Goal: Task Accomplishment & Management: Manage account settings

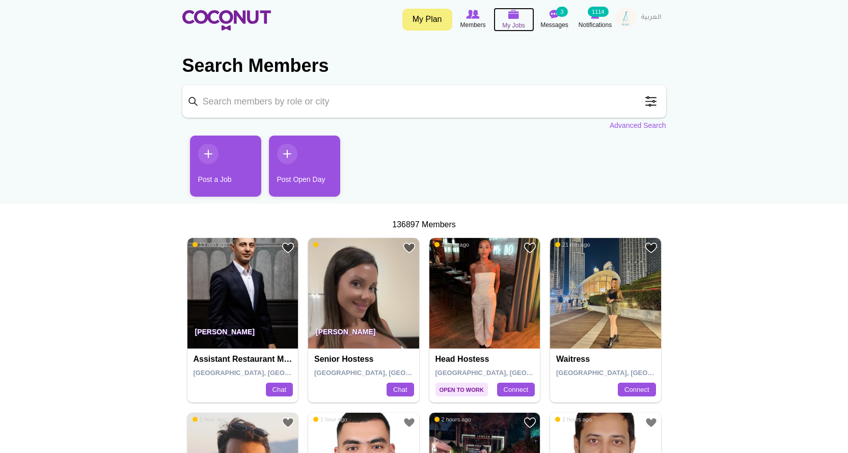
click at [503, 19] on icon at bounding box center [514, 15] width 39 height 12
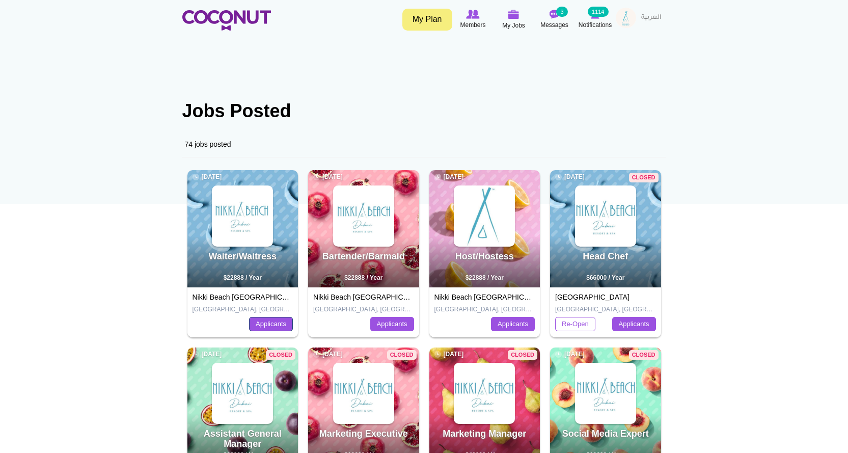
click at [276, 331] on link "Applicants" at bounding box center [271, 324] width 44 height 14
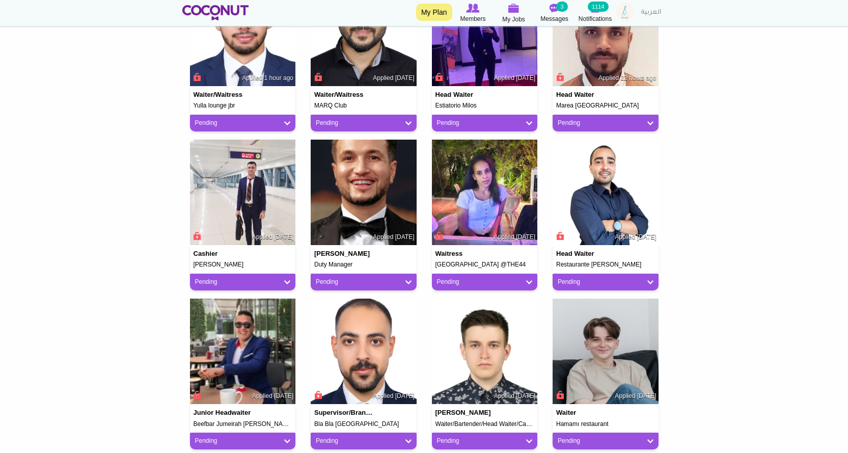
scroll to position [408, 0]
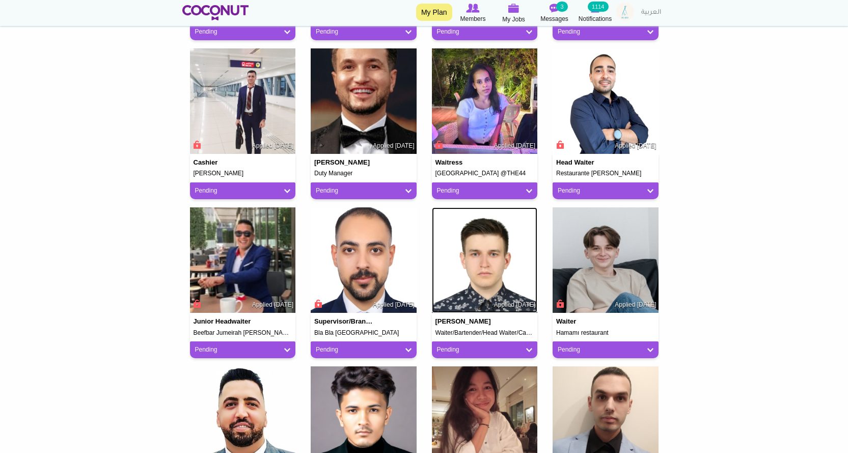
click at [498, 271] on img at bounding box center [485, 260] width 106 height 106
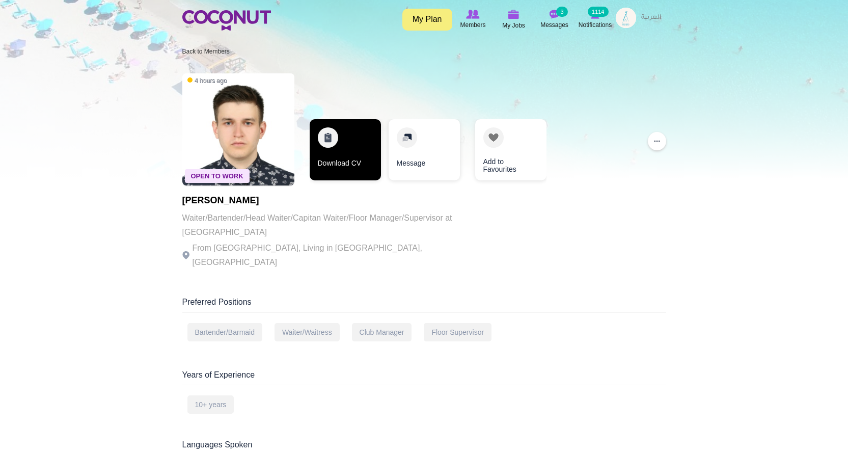
click at [325, 157] on link "Download CV" at bounding box center [345, 149] width 71 height 61
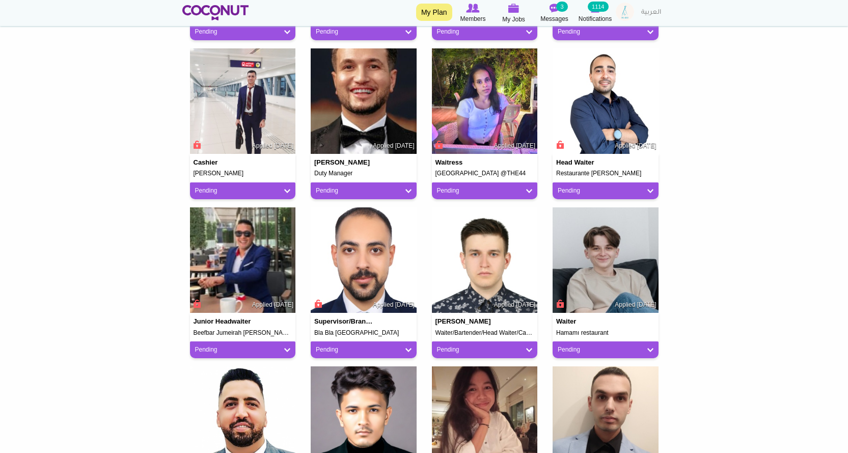
scroll to position [408, 0]
click at [596, 254] on img at bounding box center [606, 260] width 106 height 106
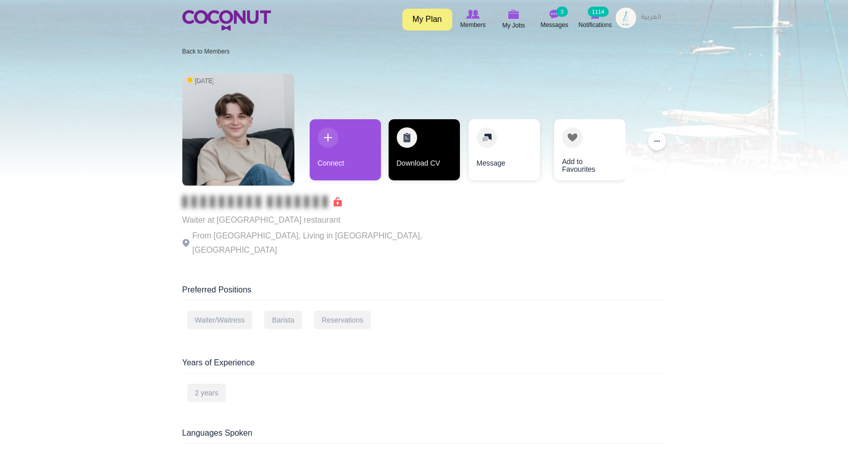
click at [428, 155] on link "Download CV" at bounding box center [424, 149] width 71 height 61
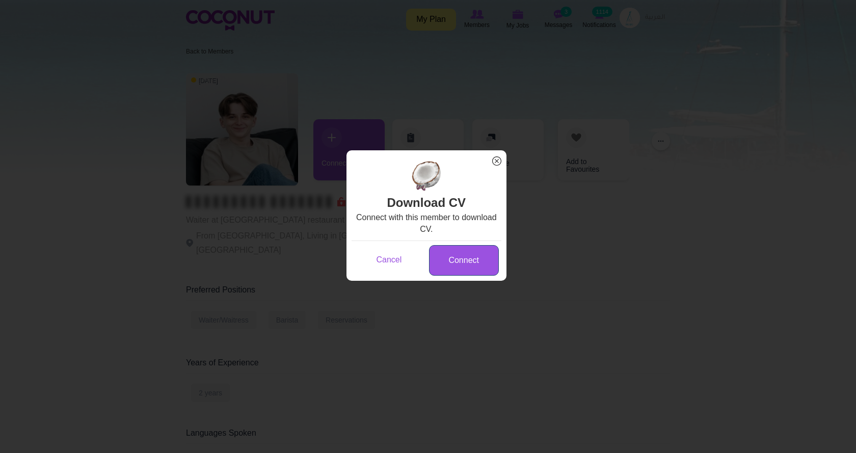
click at [466, 264] on link "Connect" at bounding box center [464, 260] width 70 height 31
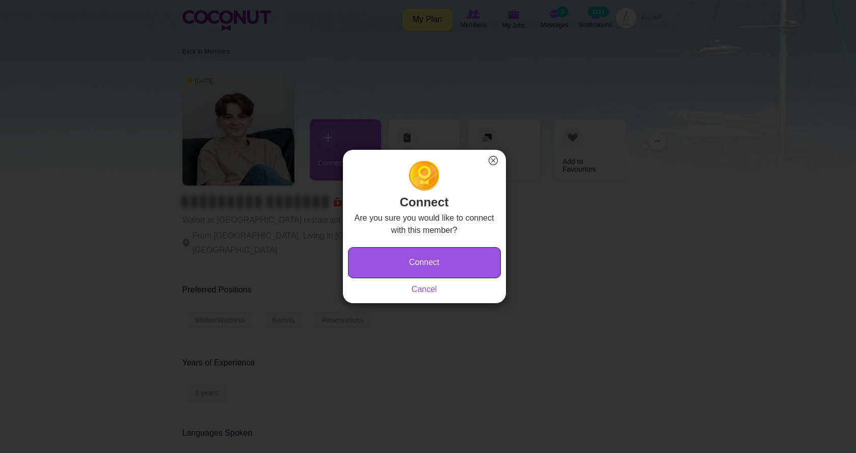
click at [466, 264] on button "Connect" at bounding box center [424, 262] width 153 height 31
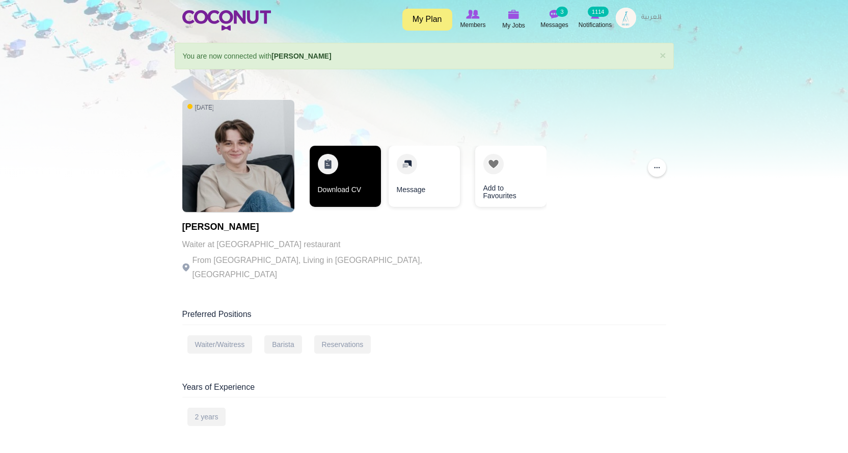
click at [360, 184] on link "Download CV" at bounding box center [345, 176] width 71 height 61
click at [355, 184] on link "Download CV" at bounding box center [344, 176] width 71 height 61
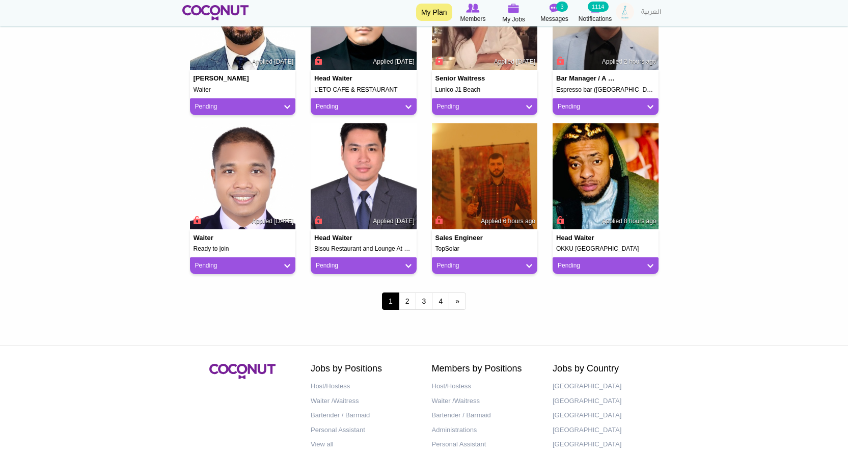
scroll to position [815, 0]
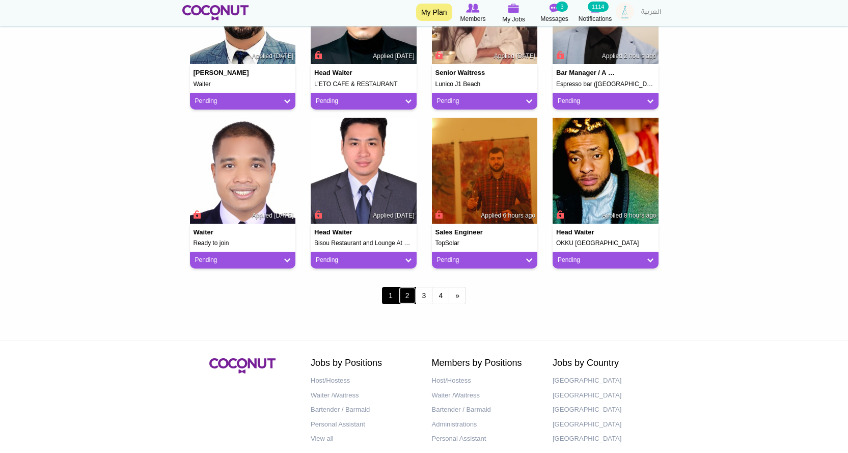
click at [408, 291] on link "2" at bounding box center [407, 295] width 17 height 17
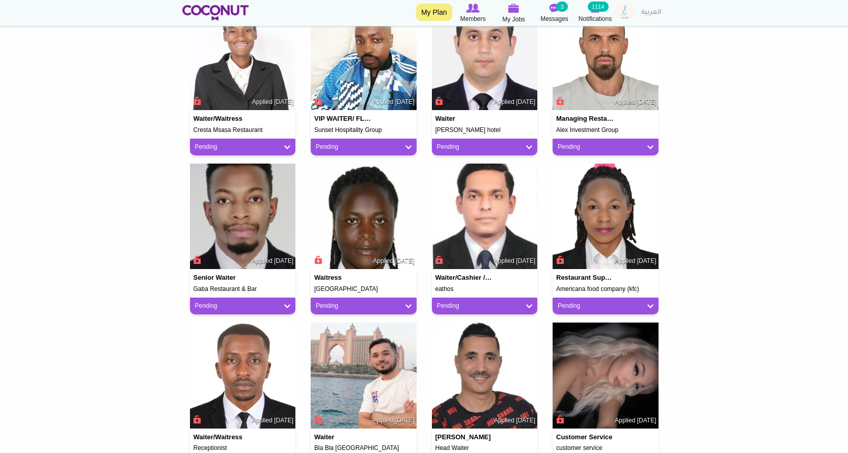
scroll to position [611, 0]
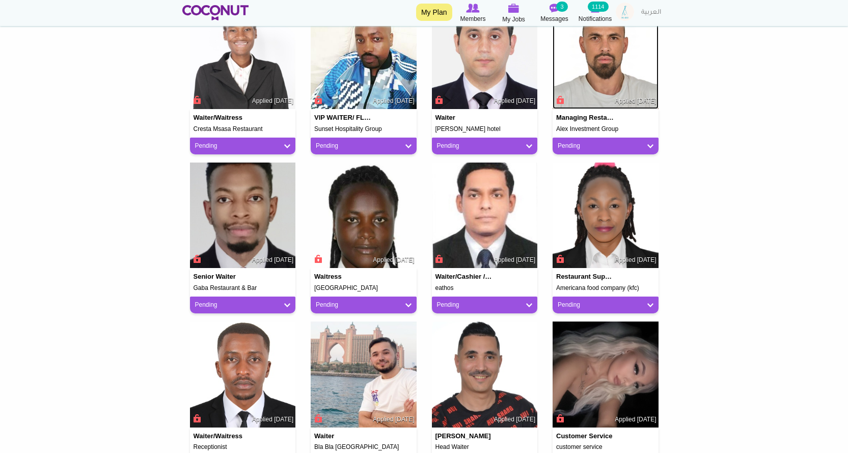
click at [613, 82] on img at bounding box center [606, 57] width 106 height 106
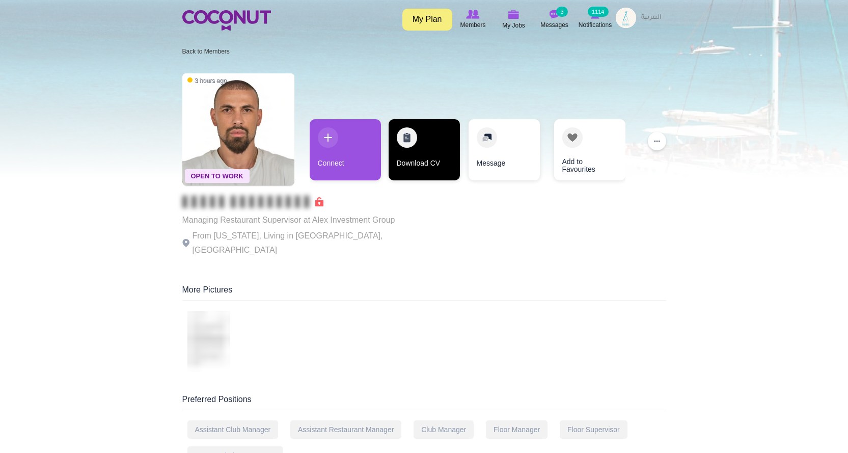
click at [413, 163] on link "Download CV" at bounding box center [424, 149] width 71 height 61
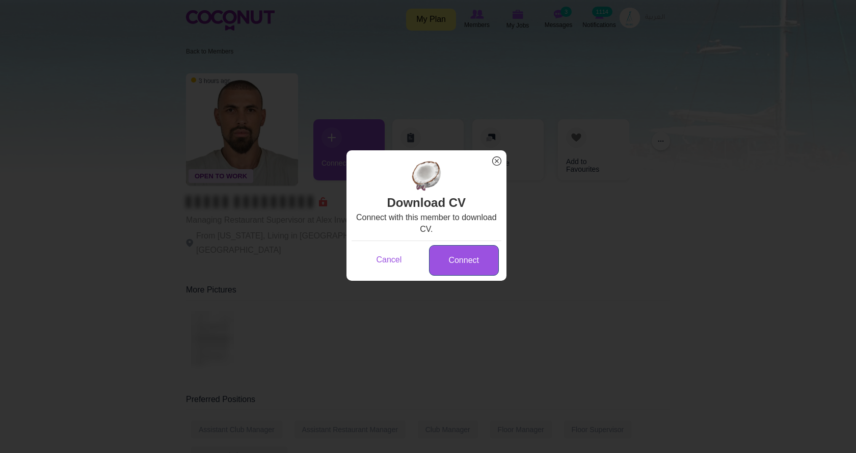
click at [460, 266] on link "Connect" at bounding box center [464, 260] width 70 height 31
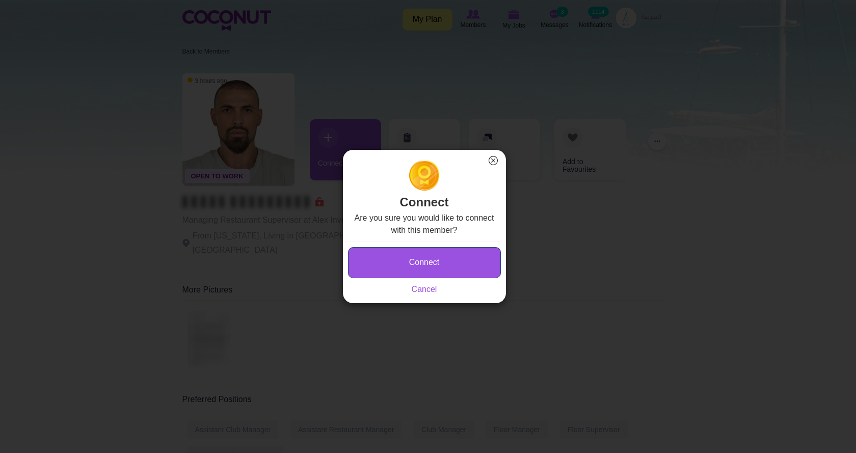
click at [459, 265] on button "Connect" at bounding box center [424, 262] width 153 height 31
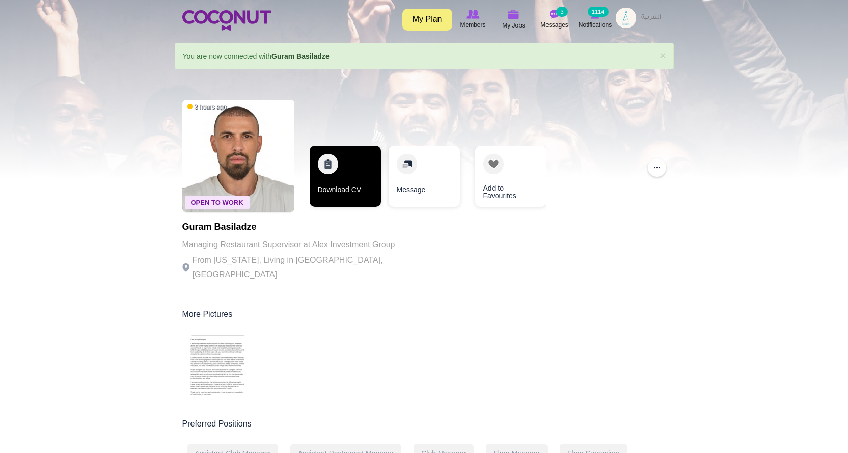
click at [329, 178] on link "Download CV" at bounding box center [345, 176] width 71 height 61
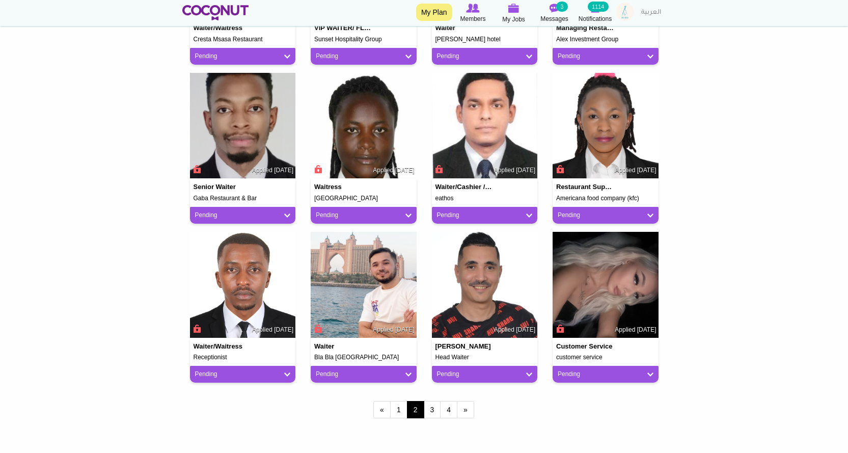
scroll to position [815, 0]
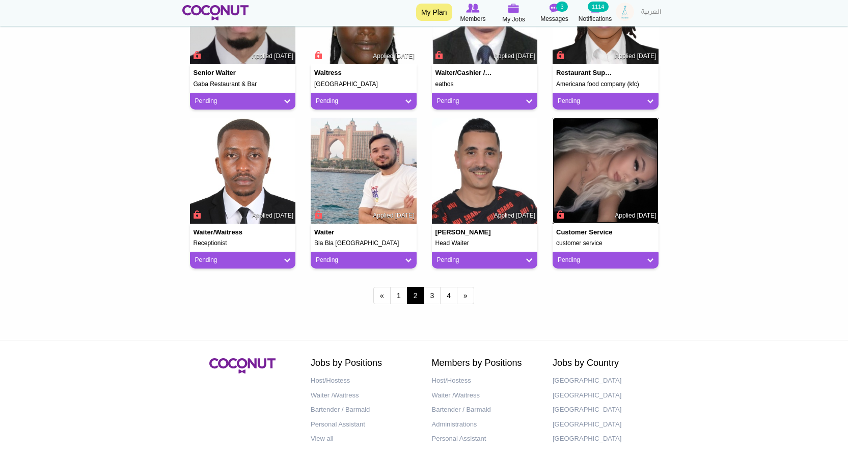
click at [626, 191] on img at bounding box center [606, 171] width 106 height 106
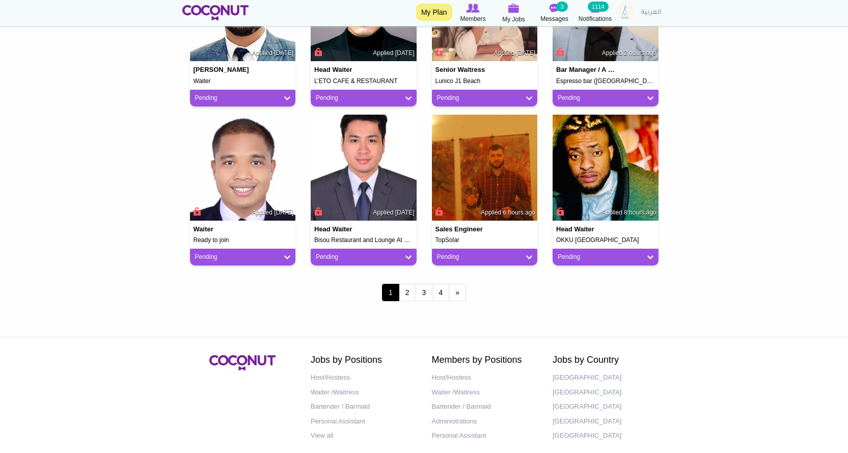
scroll to position [867, 0]
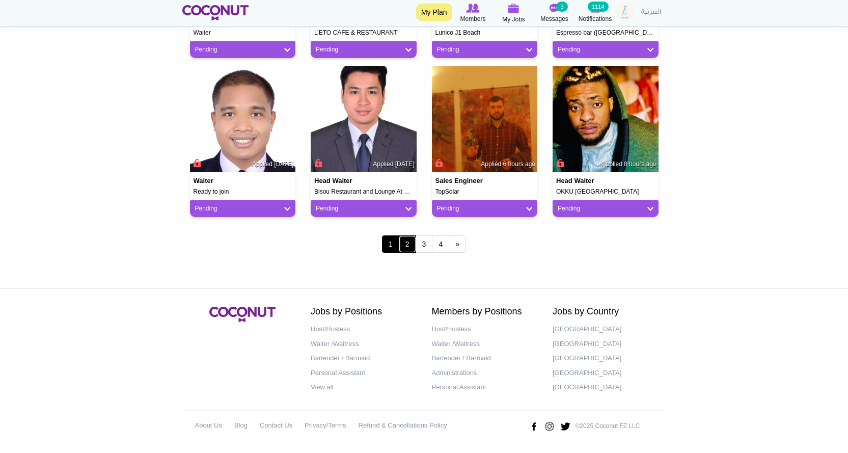
click at [406, 248] on link "2" at bounding box center [407, 243] width 17 height 17
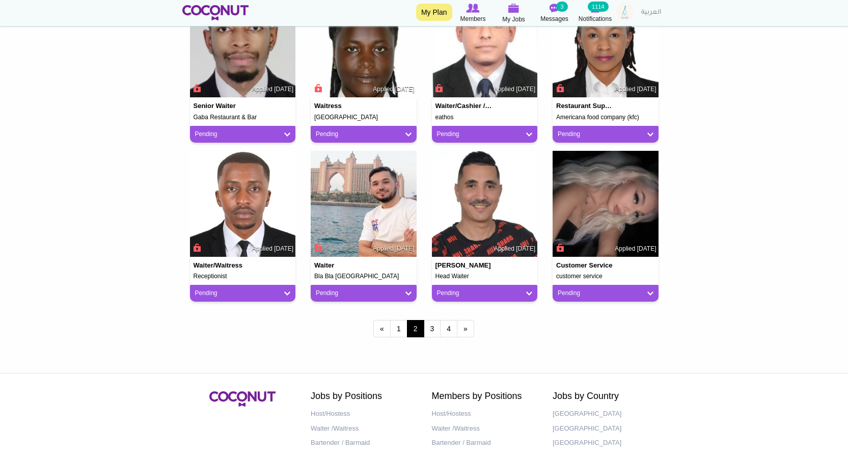
scroll to position [866, 0]
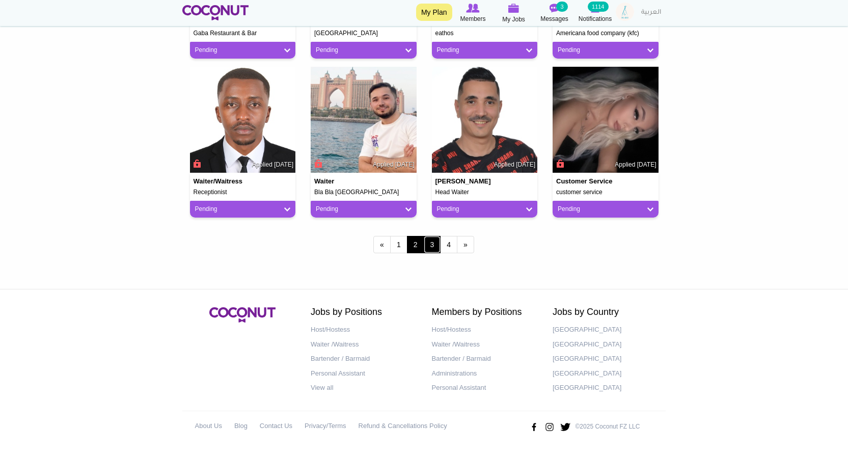
click at [432, 245] on link "3" at bounding box center [432, 244] width 17 height 17
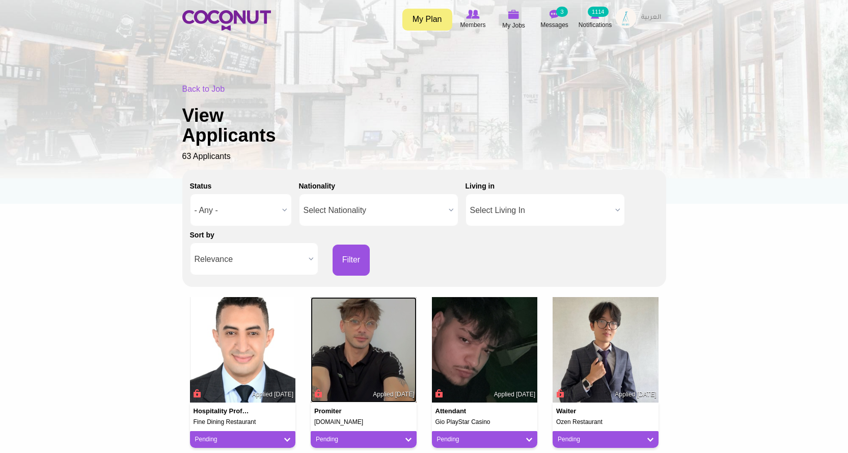
click at [384, 352] on img at bounding box center [364, 350] width 106 height 106
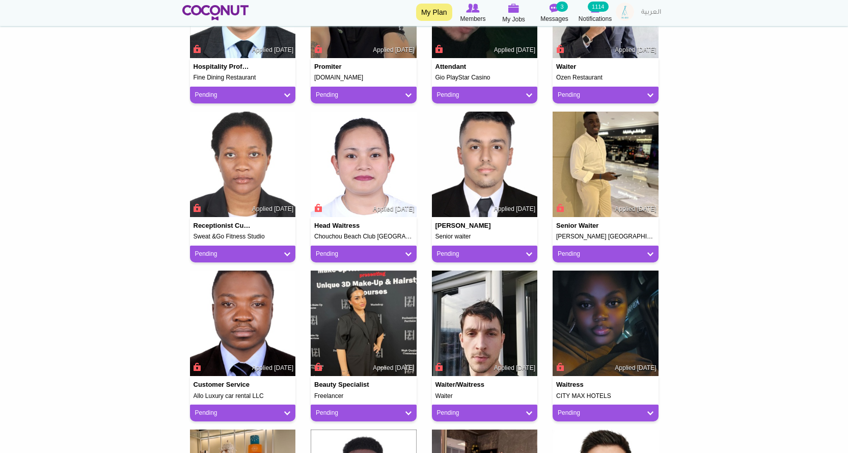
scroll to position [408, 0]
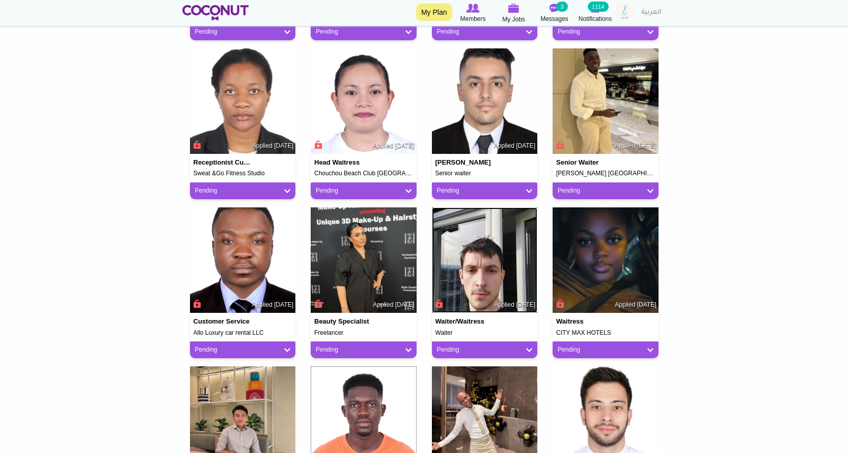
click at [499, 256] on img at bounding box center [485, 260] width 106 height 106
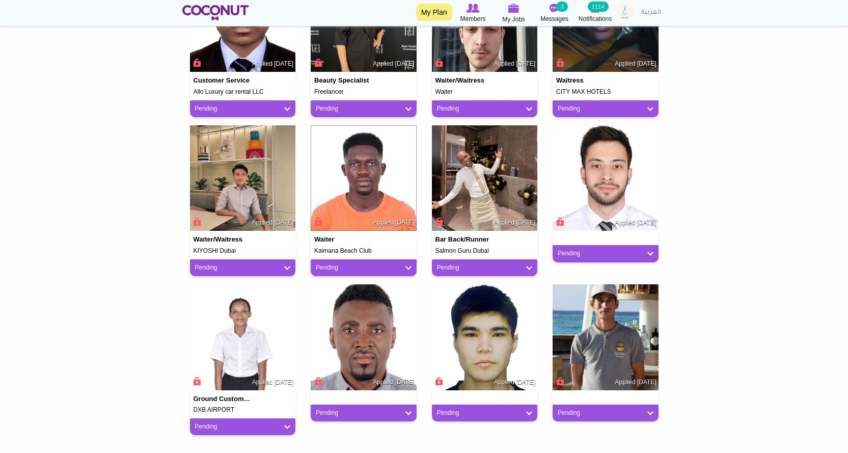
scroll to position [764, 0]
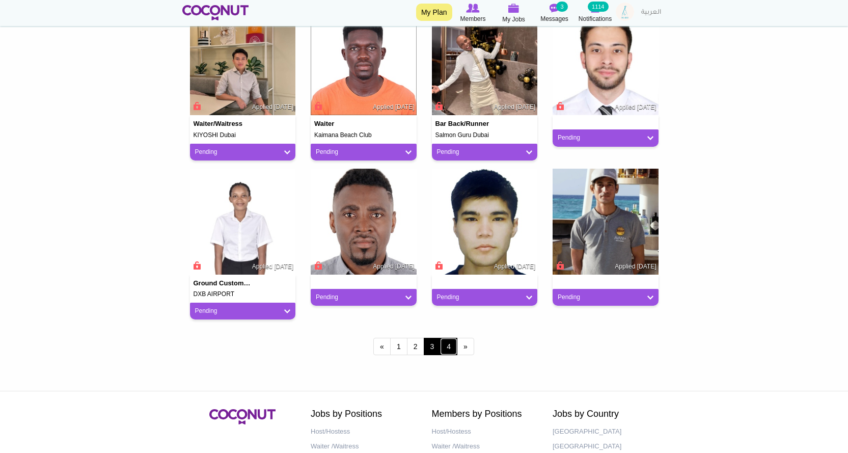
click at [447, 346] on link "4" at bounding box center [448, 346] width 17 height 17
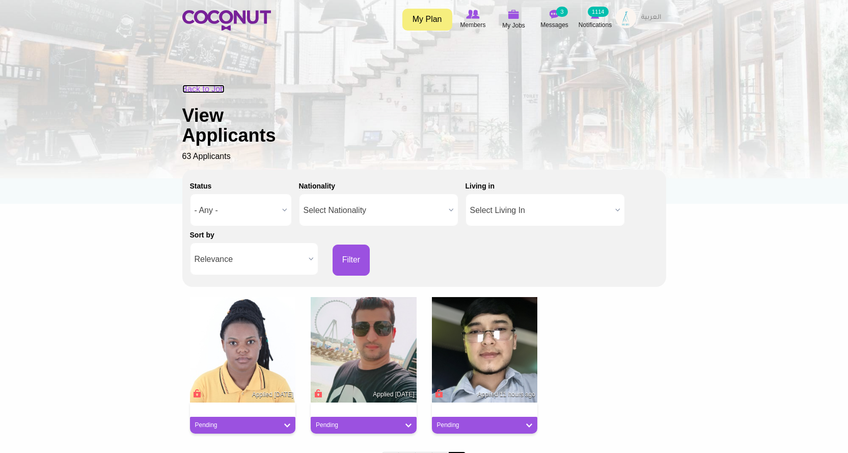
click at [196, 90] on link "Back to Job" at bounding box center [203, 89] width 43 height 9
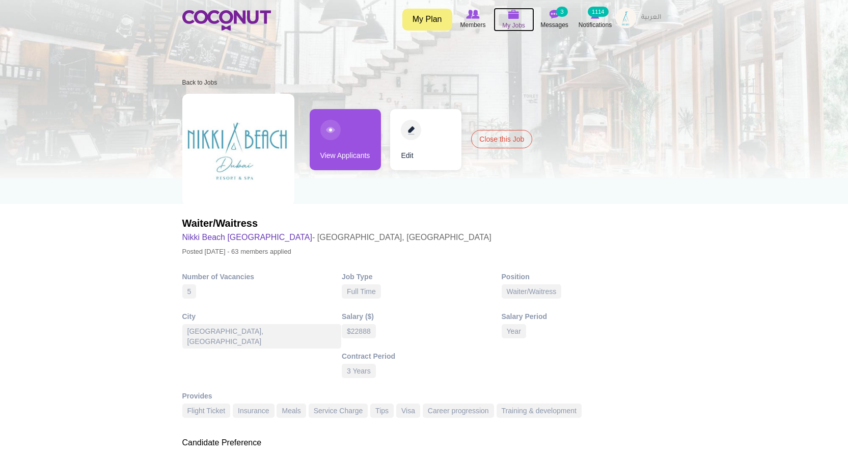
click at [522, 18] on icon at bounding box center [514, 15] width 39 height 12
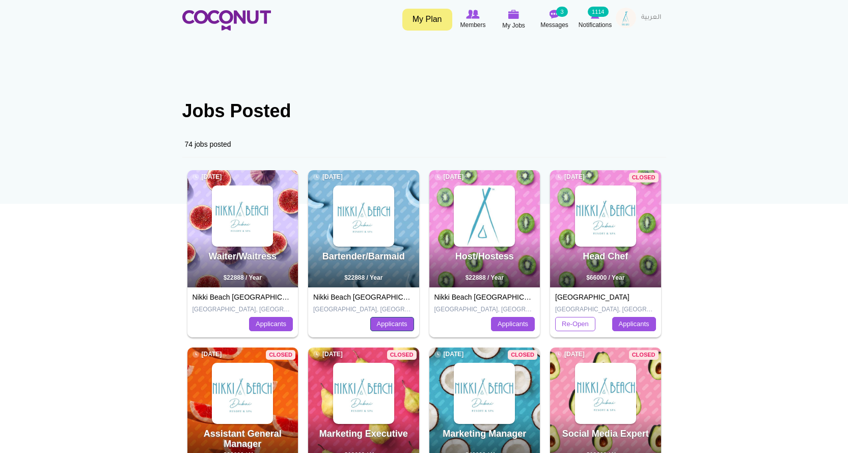
click at [391, 328] on link "Applicants" at bounding box center [392, 324] width 44 height 14
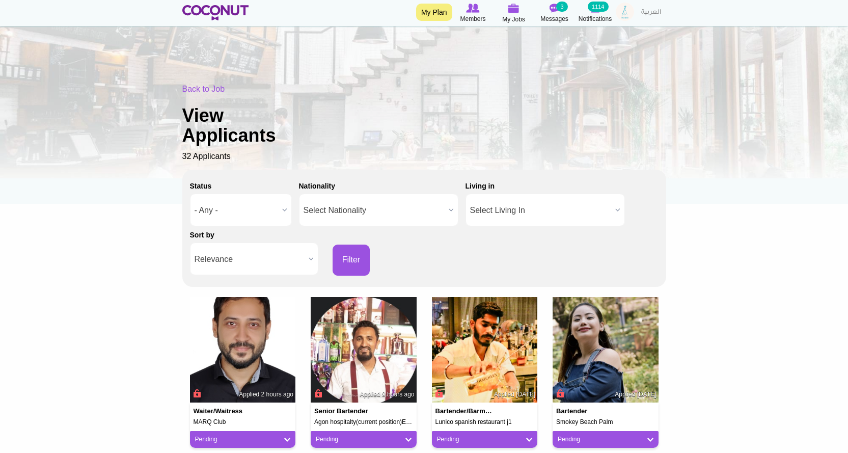
scroll to position [204, 0]
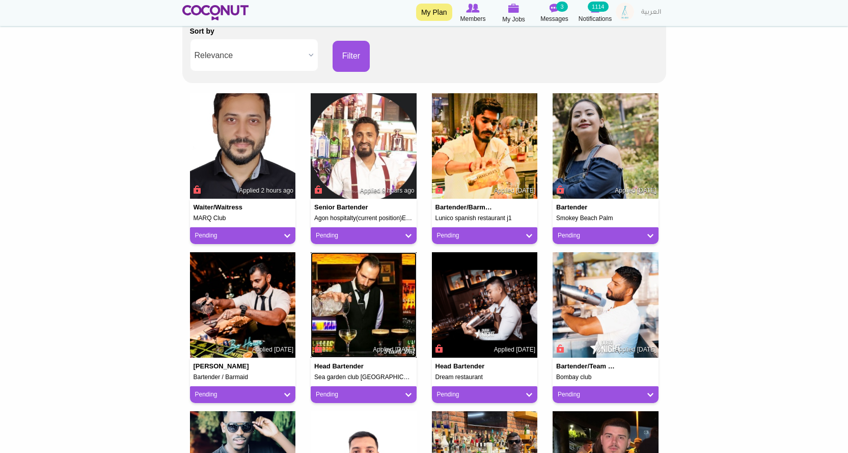
click at [378, 306] on img at bounding box center [364, 305] width 106 height 106
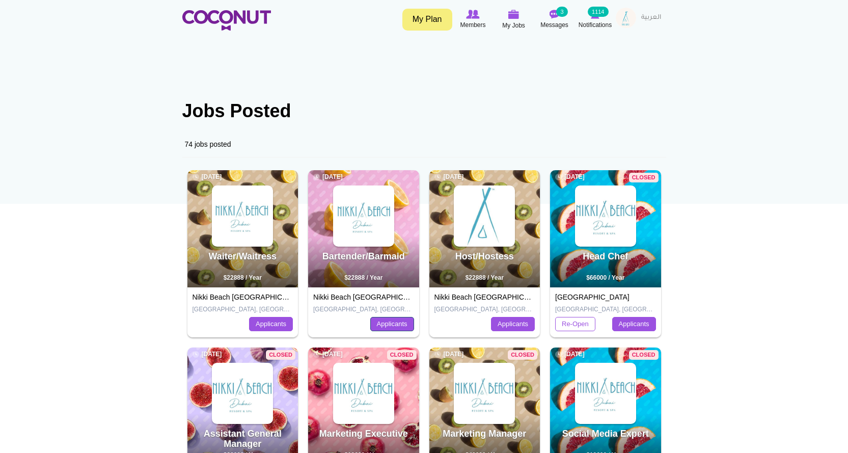
click at [394, 327] on link "Applicants" at bounding box center [392, 324] width 44 height 14
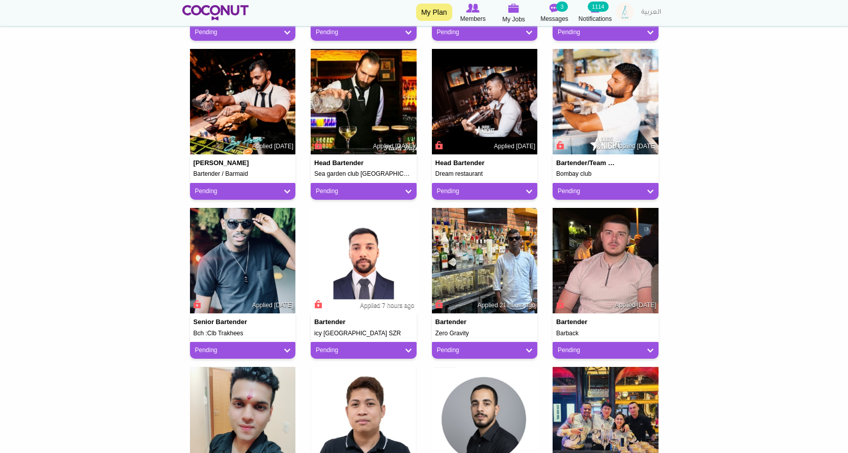
scroll to position [408, 0]
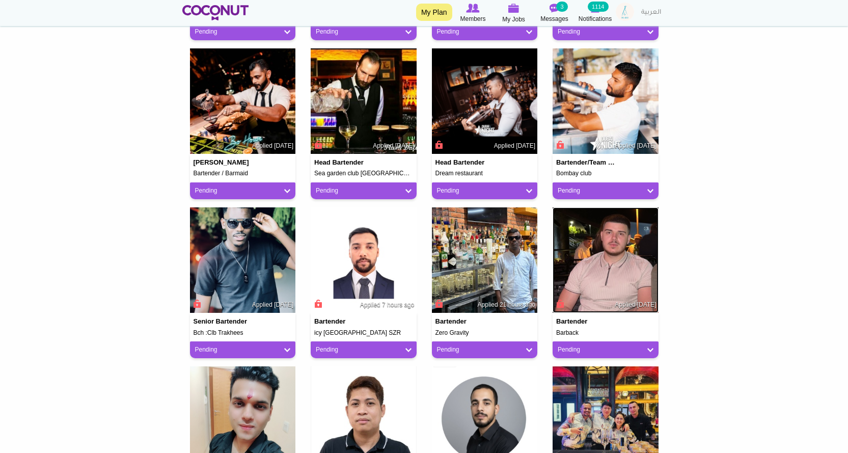
click at [597, 266] on img at bounding box center [606, 260] width 106 height 106
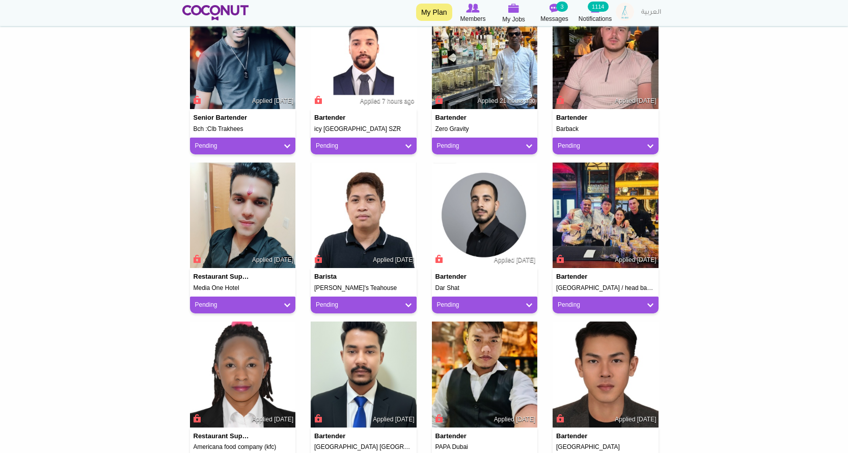
scroll to position [815, 0]
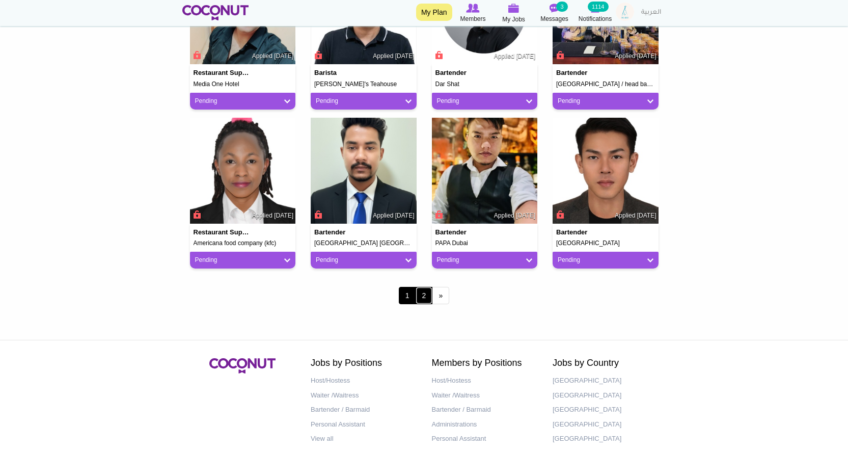
click at [424, 293] on link "2" at bounding box center [424, 295] width 17 height 17
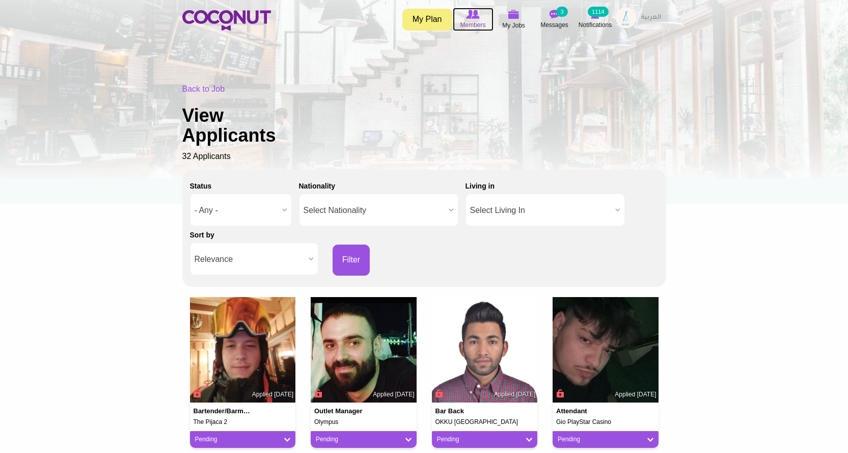
click at [463, 14] on icon at bounding box center [473, 14] width 39 height 11
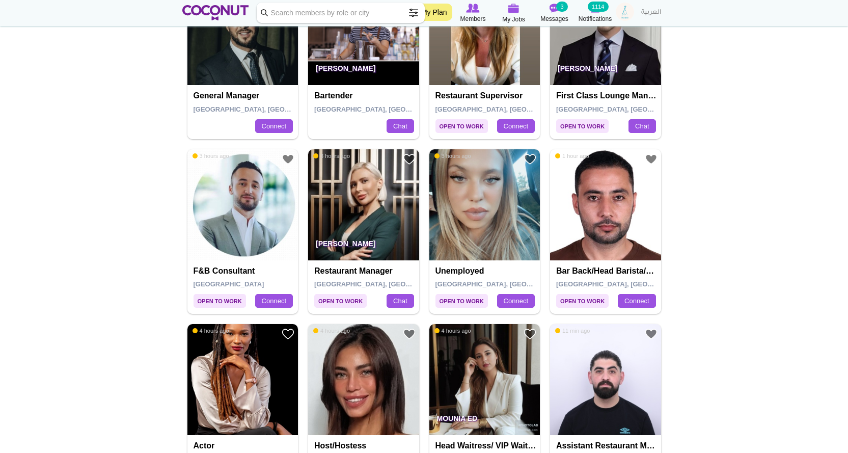
scroll to position [764, 0]
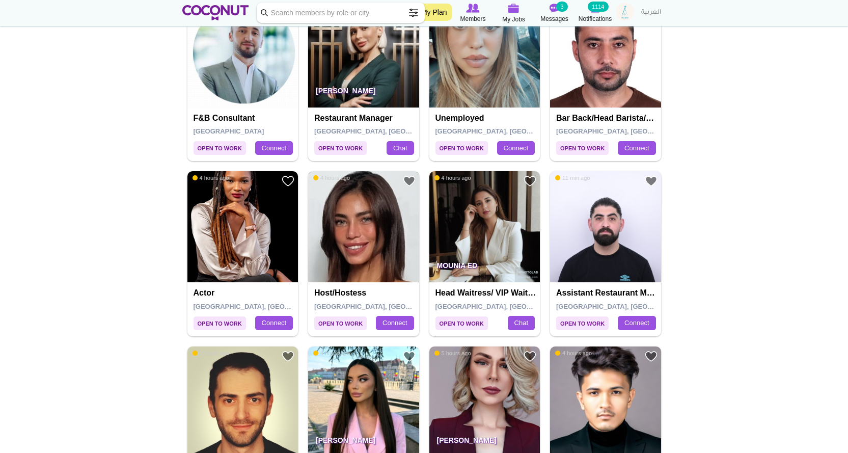
click at [393, 230] on img at bounding box center [363, 226] width 111 height 111
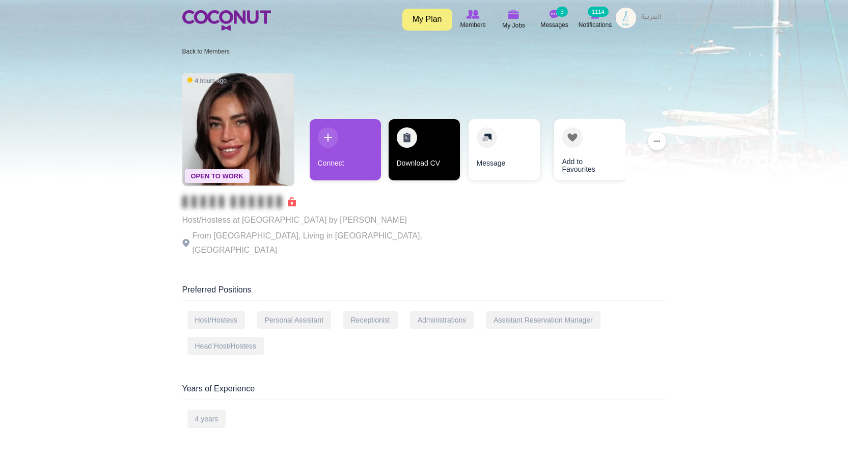
click at [432, 145] on link "Download CV" at bounding box center [424, 149] width 71 height 61
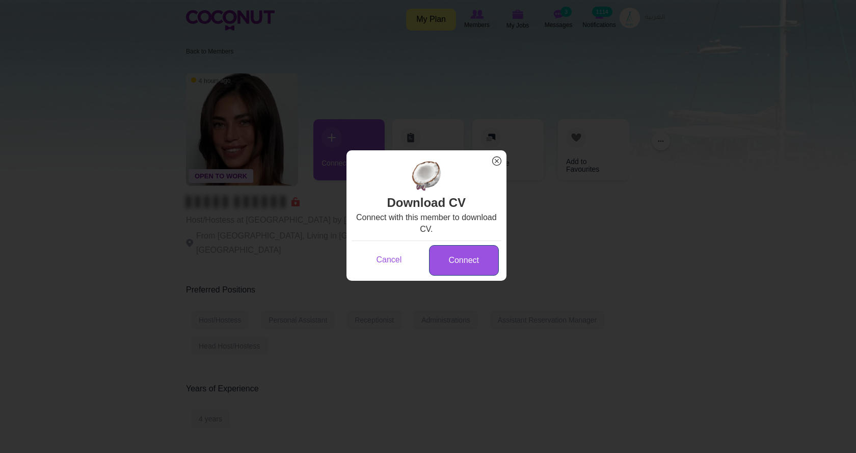
click at [456, 264] on link "Connect" at bounding box center [464, 260] width 70 height 31
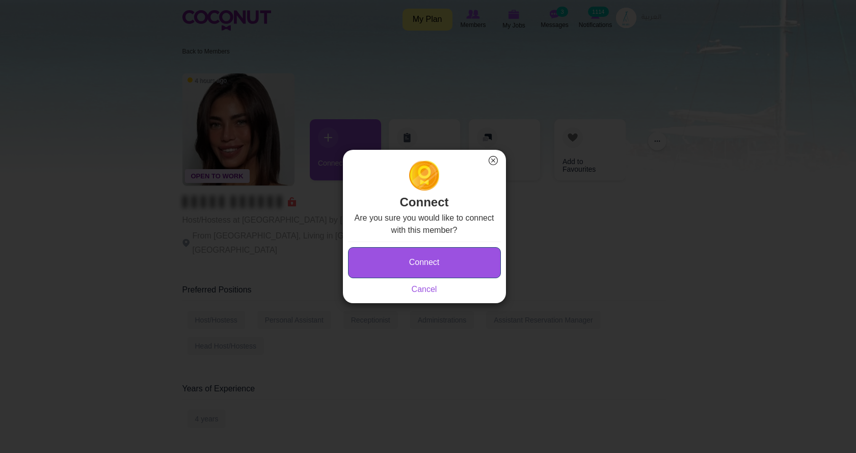
click at [437, 247] on button "Connect" at bounding box center [424, 262] width 153 height 31
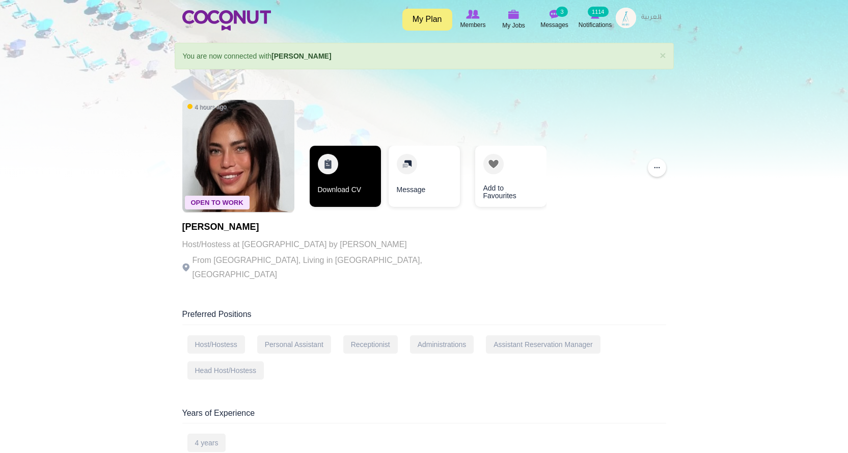
click at [366, 184] on link "Download CV" at bounding box center [345, 176] width 71 height 61
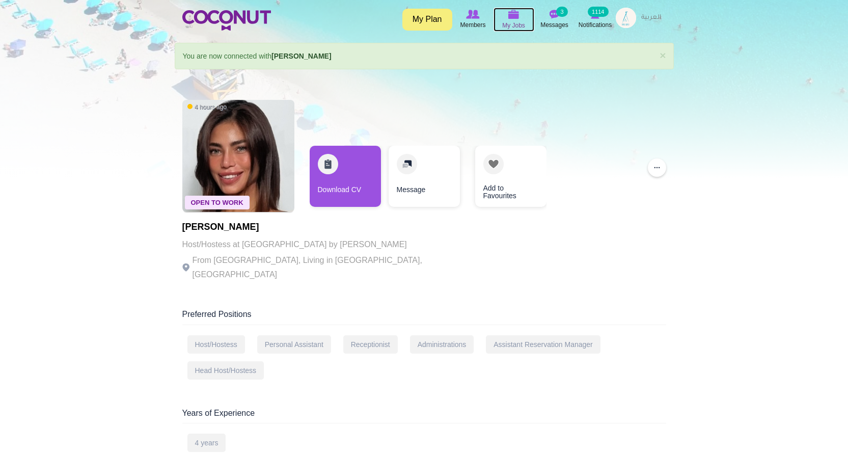
click at [524, 21] on span "My Jobs" at bounding box center [513, 25] width 23 height 10
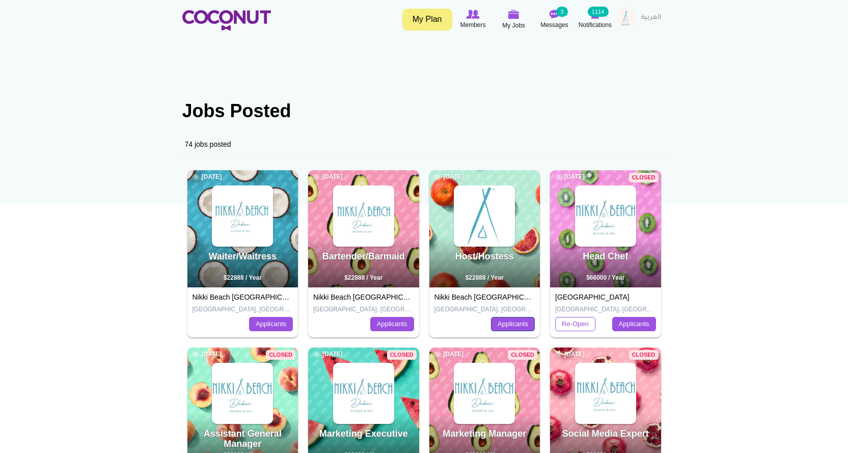
click at [504, 318] on link "Applicants" at bounding box center [513, 324] width 44 height 14
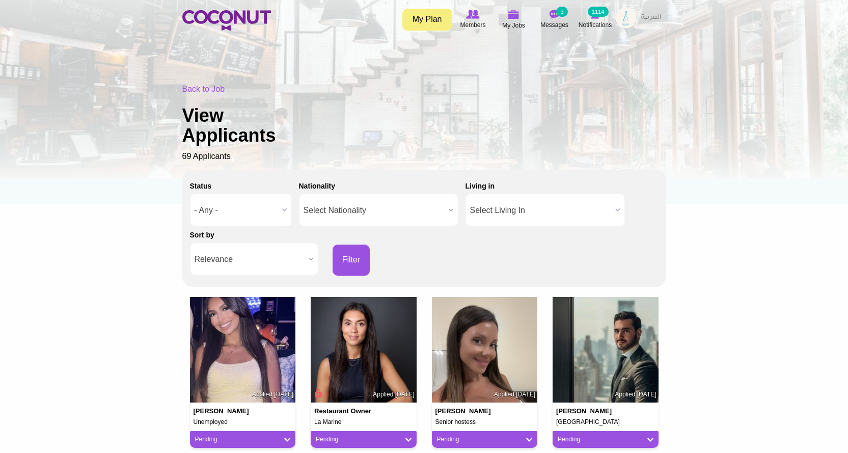
click at [232, 253] on span "Relevance" at bounding box center [250, 259] width 110 height 33
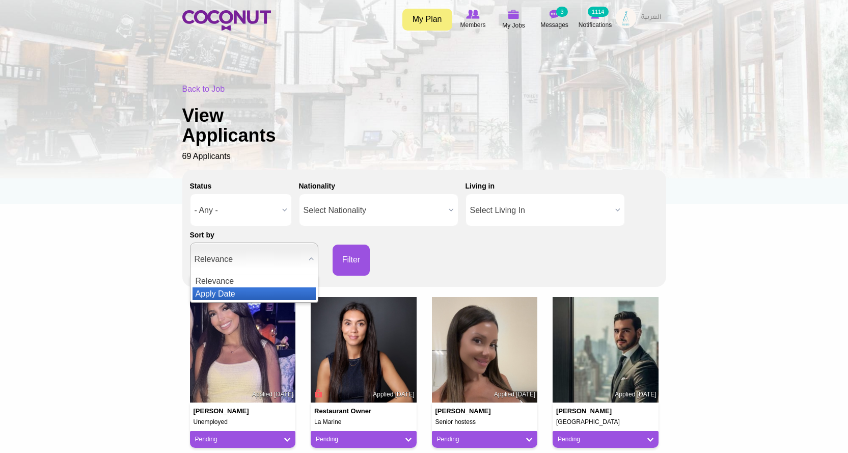
click at [224, 292] on li "Apply Date" at bounding box center [254, 293] width 123 height 13
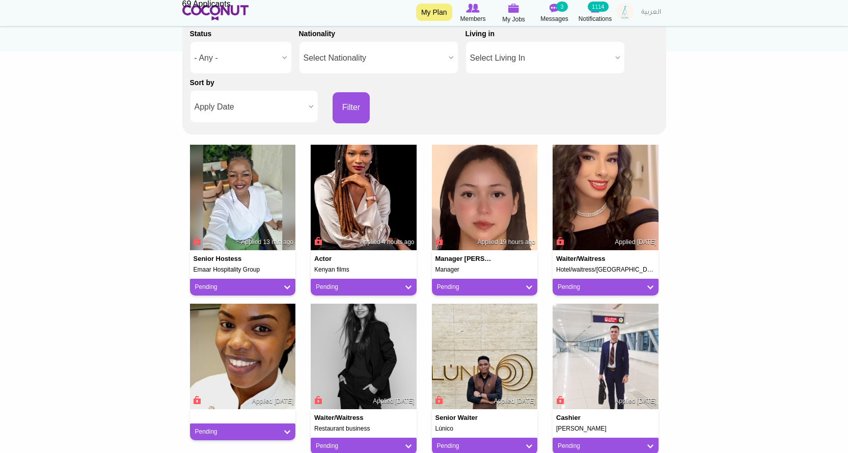
scroll to position [153, 0]
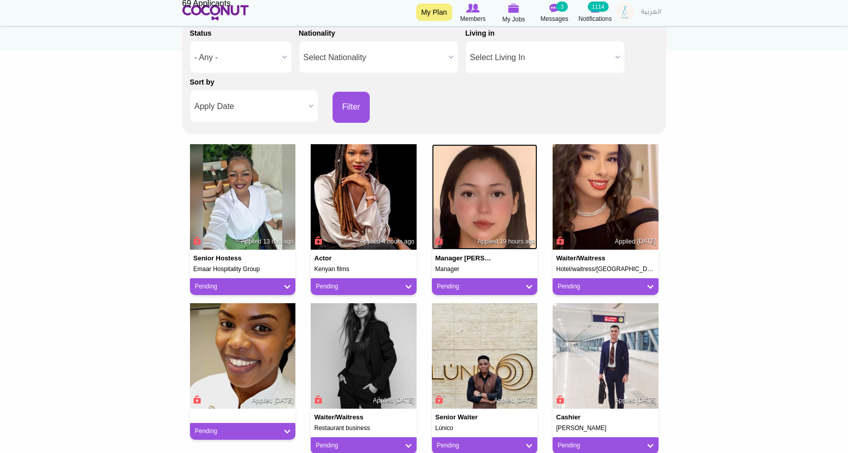
click at [487, 207] on img at bounding box center [485, 197] width 106 height 106
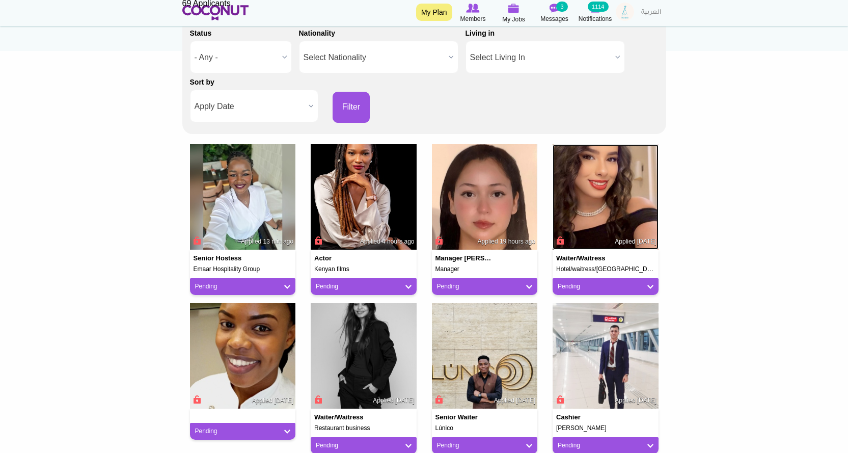
click at [601, 199] on img at bounding box center [606, 197] width 106 height 106
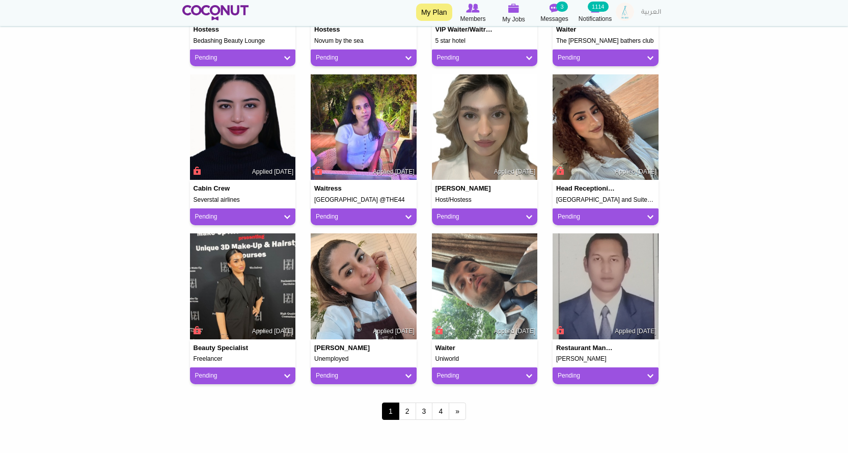
scroll to position [764, 0]
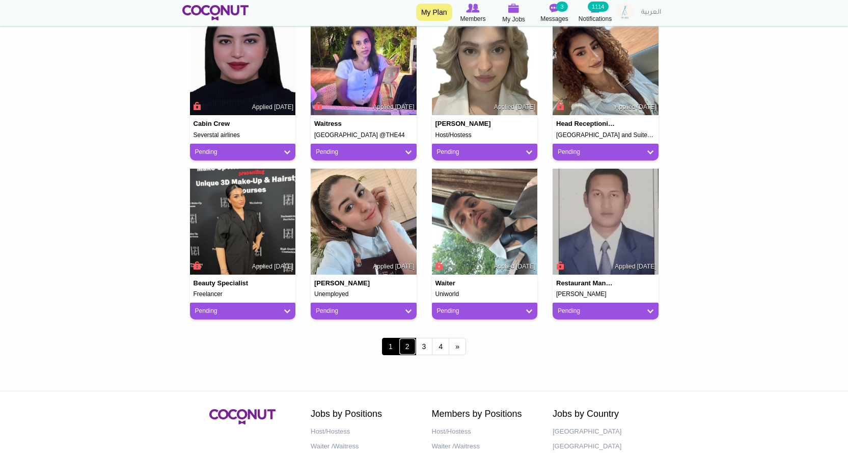
click at [414, 346] on link "2" at bounding box center [407, 346] width 17 height 17
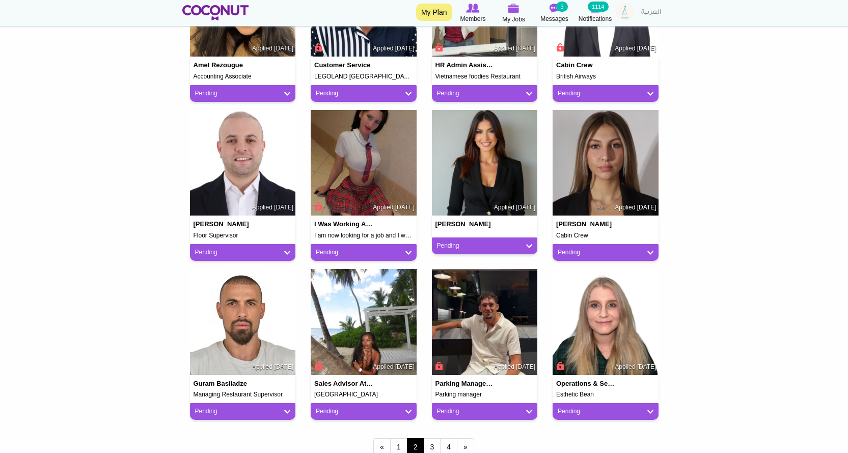
scroll to position [764, 0]
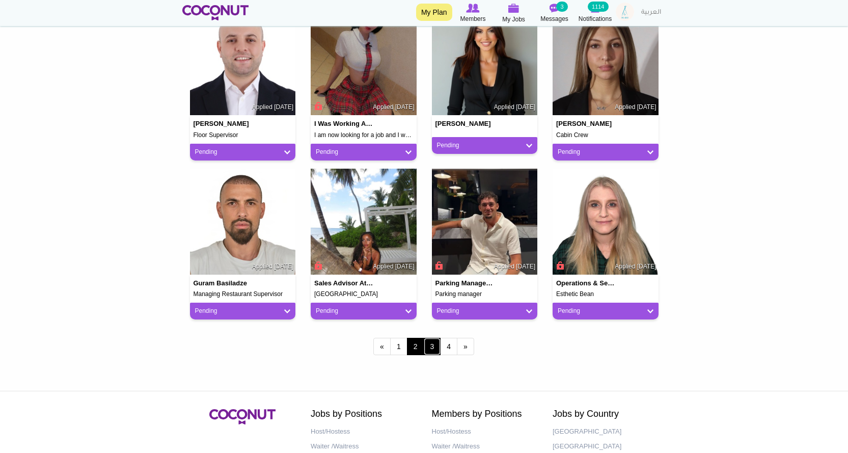
click at [430, 348] on link "3" at bounding box center [432, 346] width 17 height 17
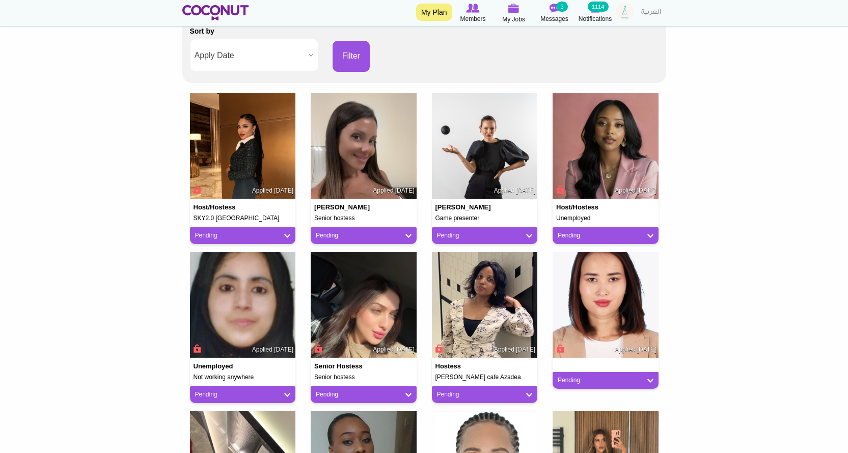
scroll to position [357, 0]
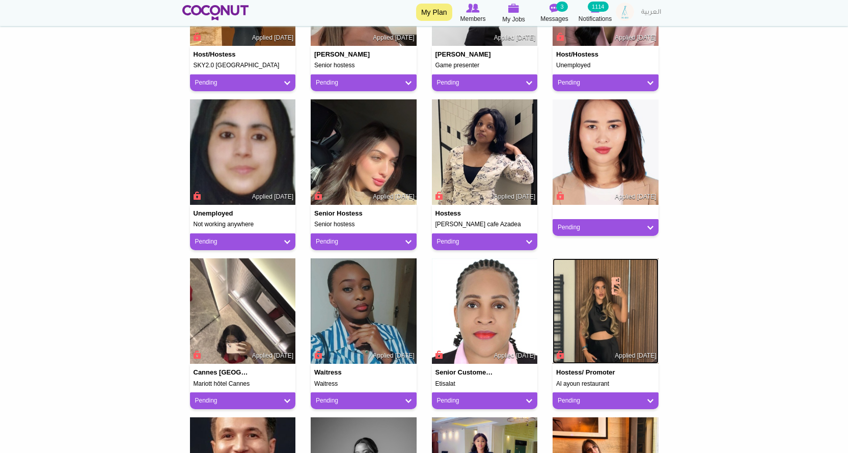
click at [624, 317] on img at bounding box center [606, 311] width 106 height 106
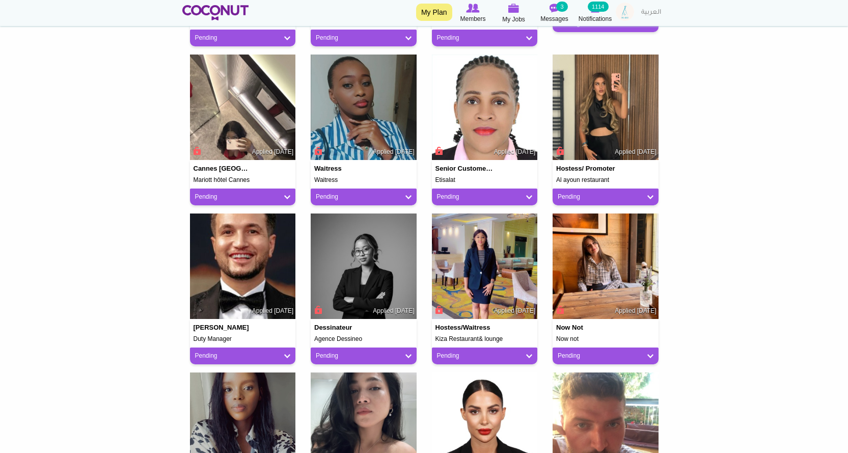
scroll to position [764, 0]
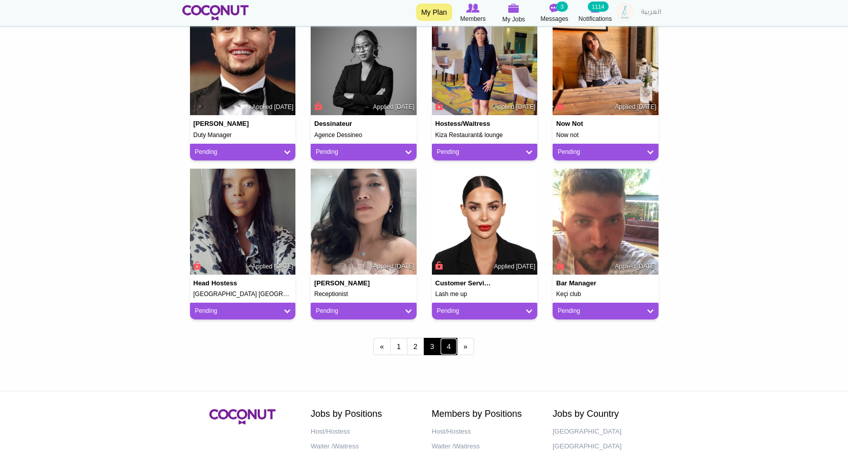
click at [451, 349] on link "4" at bounding box center [448, 346] width 17 height 17
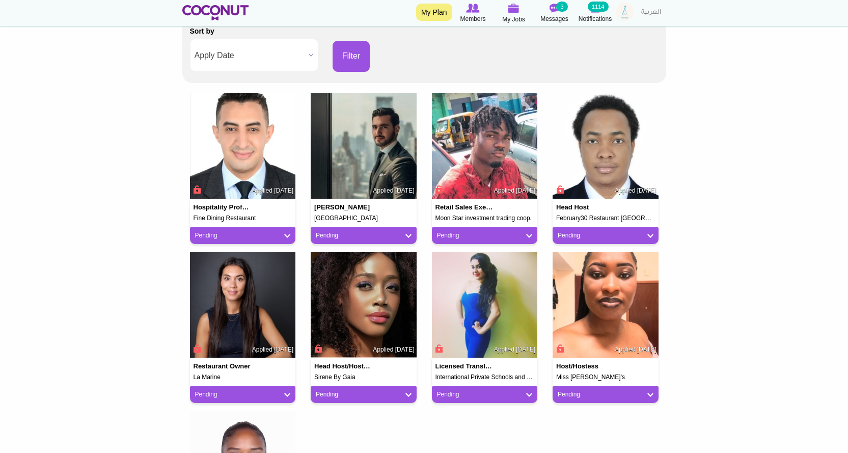
scroll to position [306, 0]
